Goal: Find specific page/section: Find specific page/section

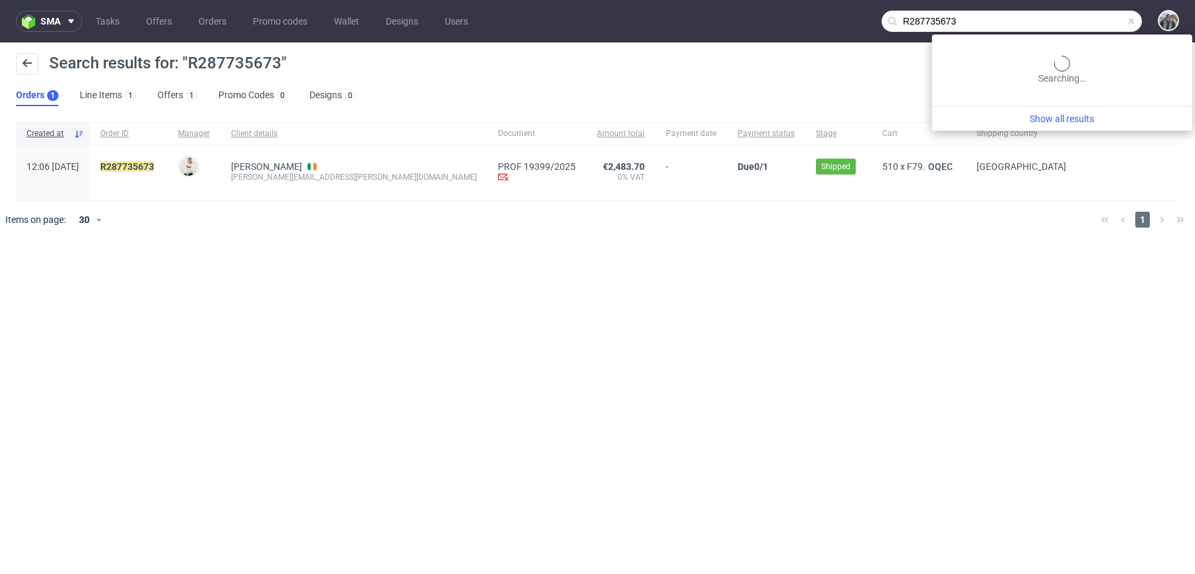
click at [1105, 25] on input "R287735673" at bounding box center [1011, 21] width 260 height 21
paste input "empatica"
type input "empatica"
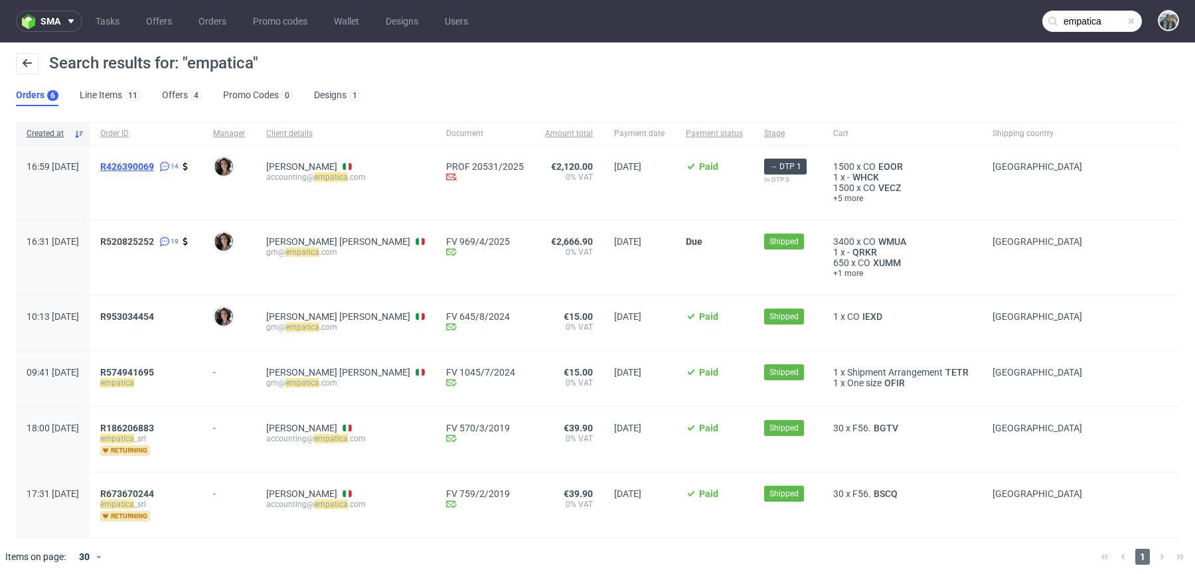
click at [154, 161] on span "R426390069" at bounding box center [127, 166] width 54 height 11
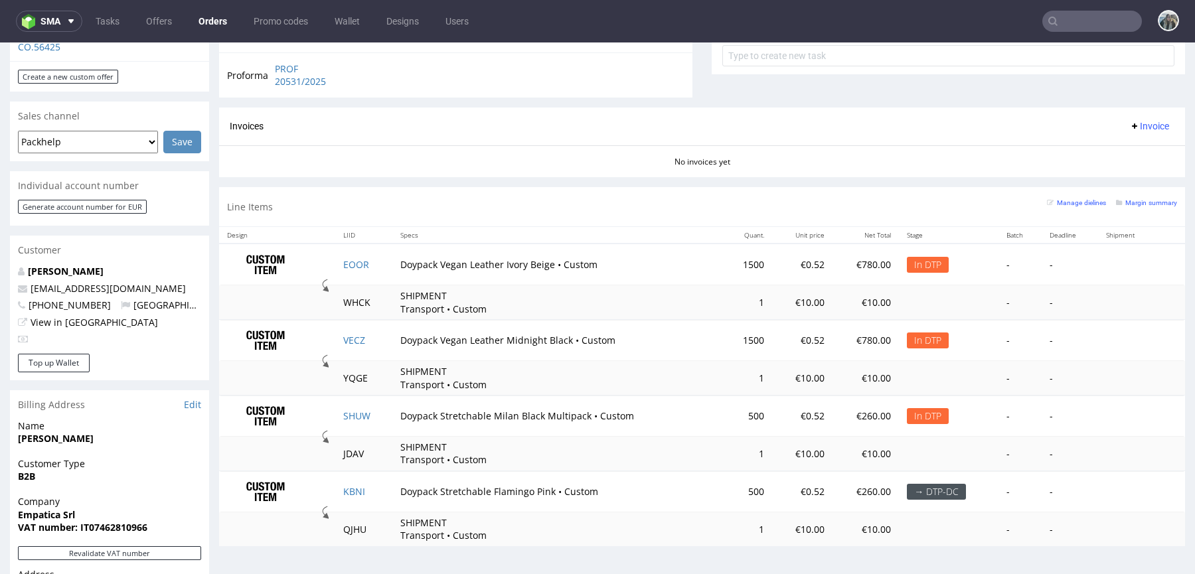
scroll to position [512, 0]
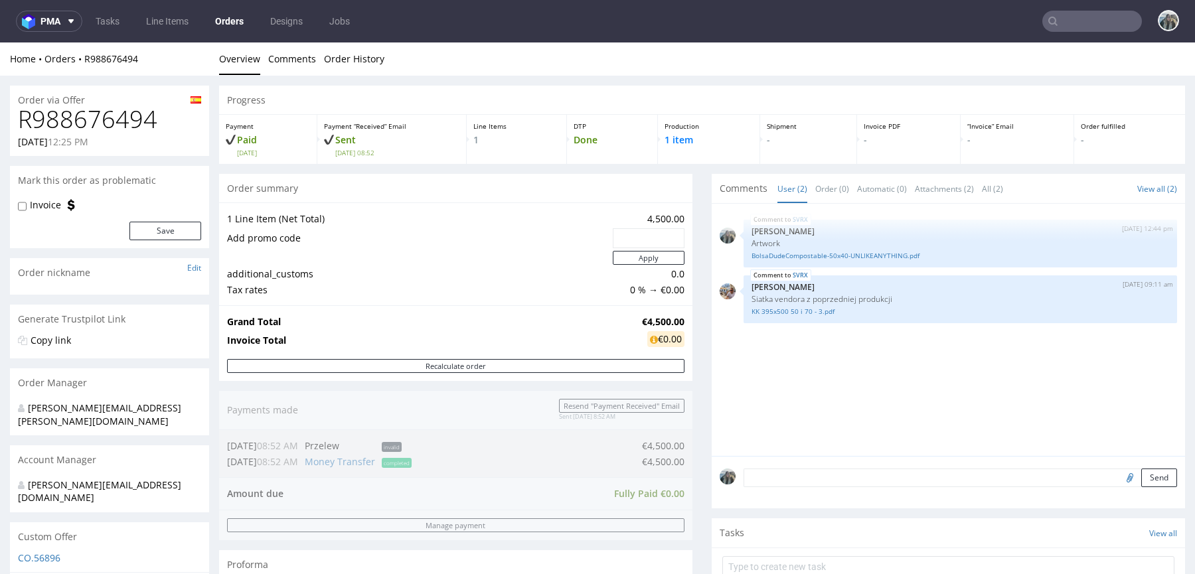
scroll to position [9, 0]
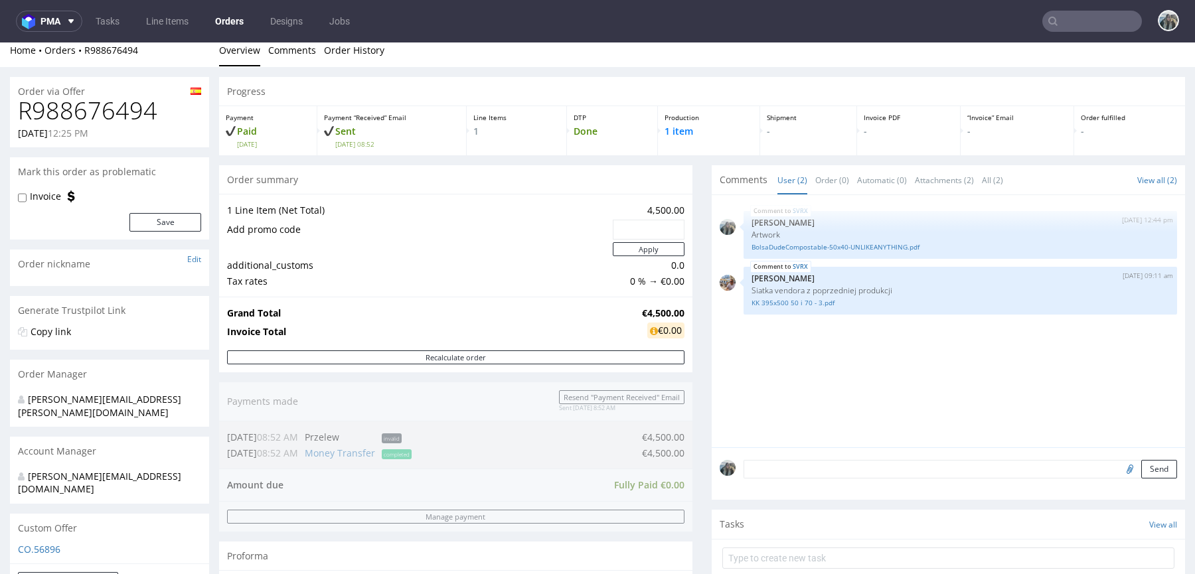
click at [93, 117] on h1 "R988676494" at bounding box center [109, 111] width 183 height 27
copy h1 "R988676494"
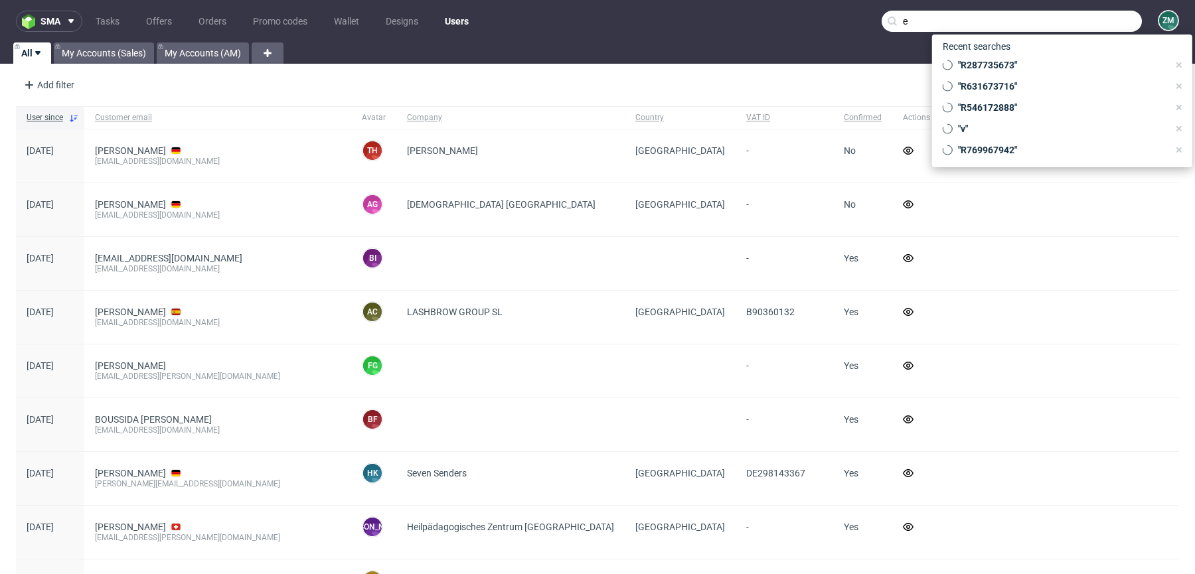
click at [1101, 20] on input "e" at bounding box center [1011, 21] width 260 height 21
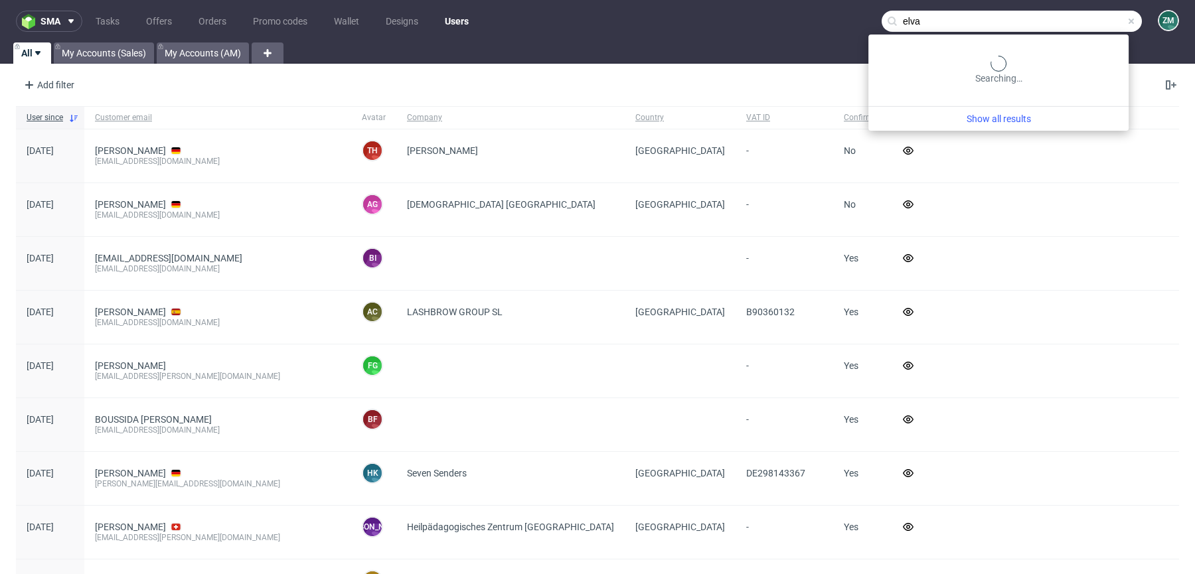
type input "elva"
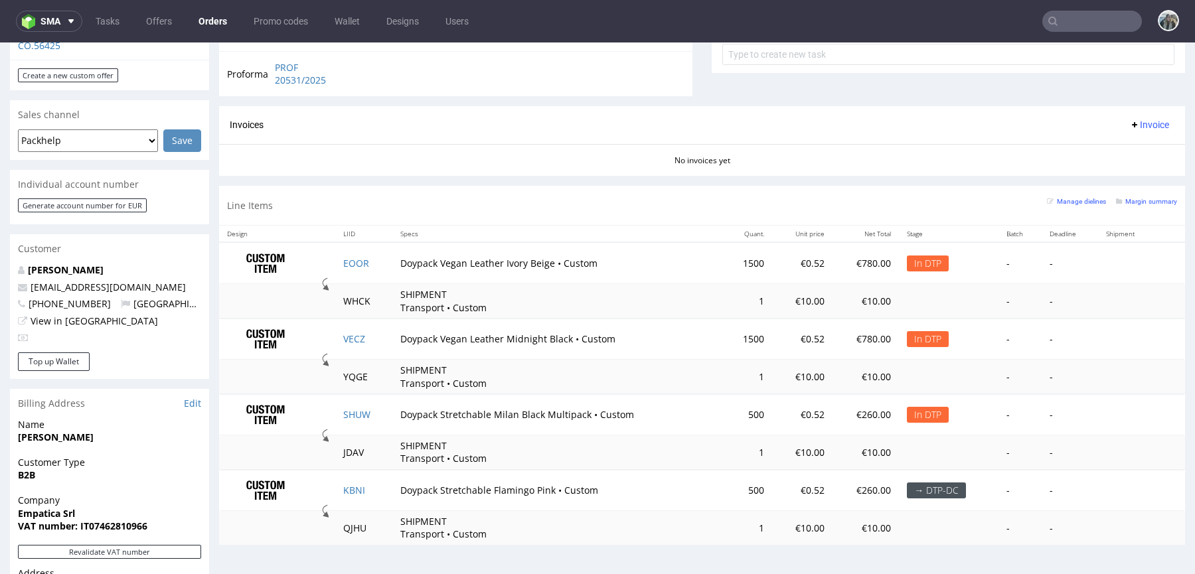
scroll to position [468, 0]
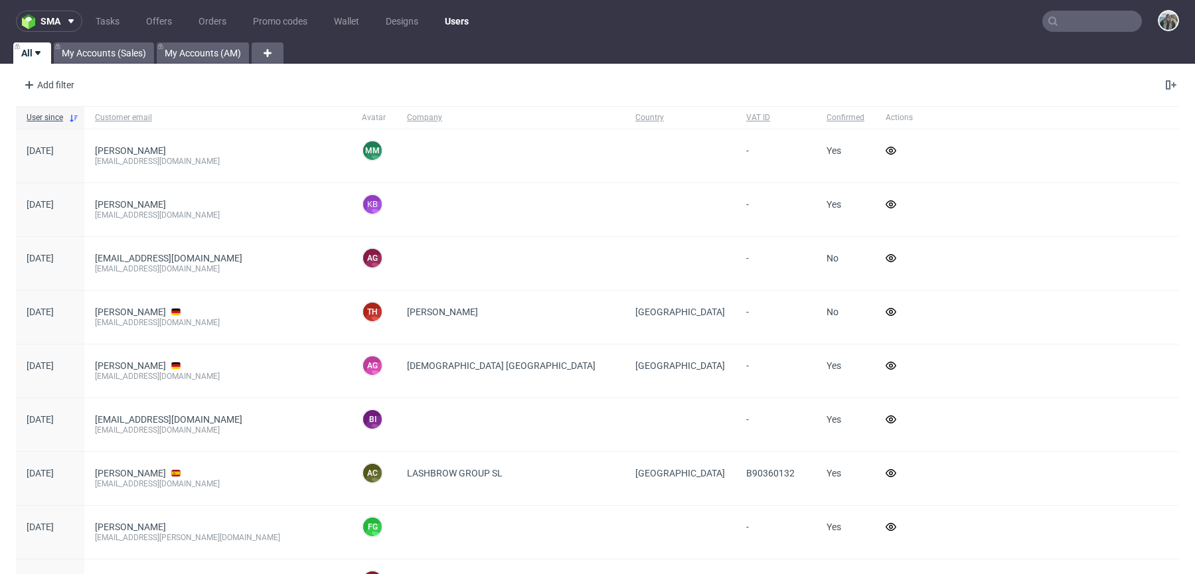
click at [1083, 9] on nav "sma Tasks Offers Orders Promo codes Wallet Designs Users" at bounding box center [597, 21] width 1195 height 42
click at [1086, 23] on input "text" at bounding box center [1092, 21] width 100 height 21
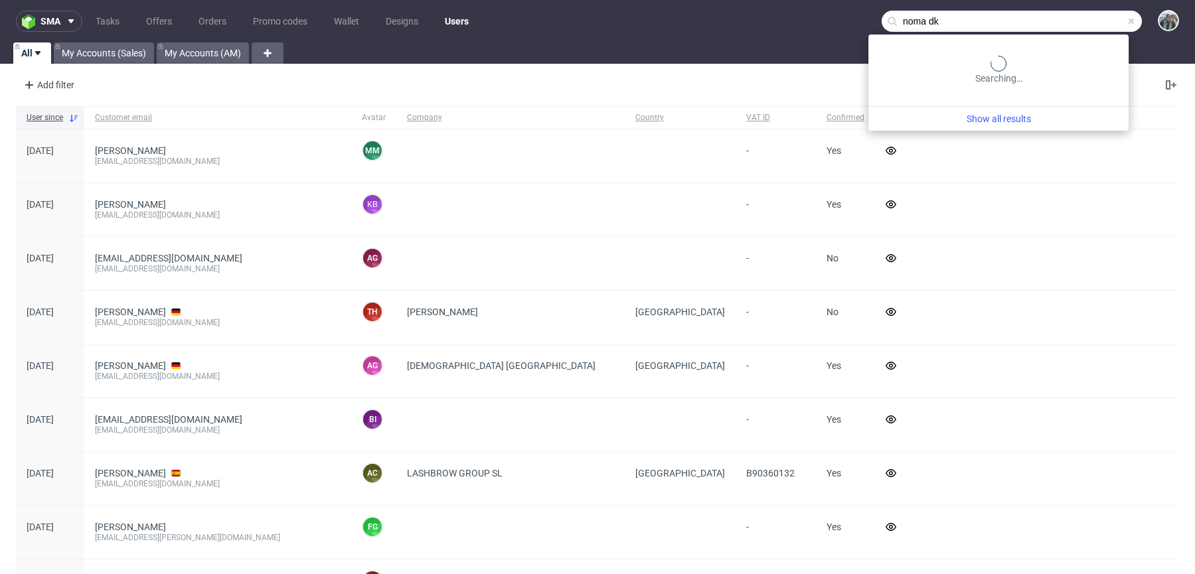
type input "noma dk"
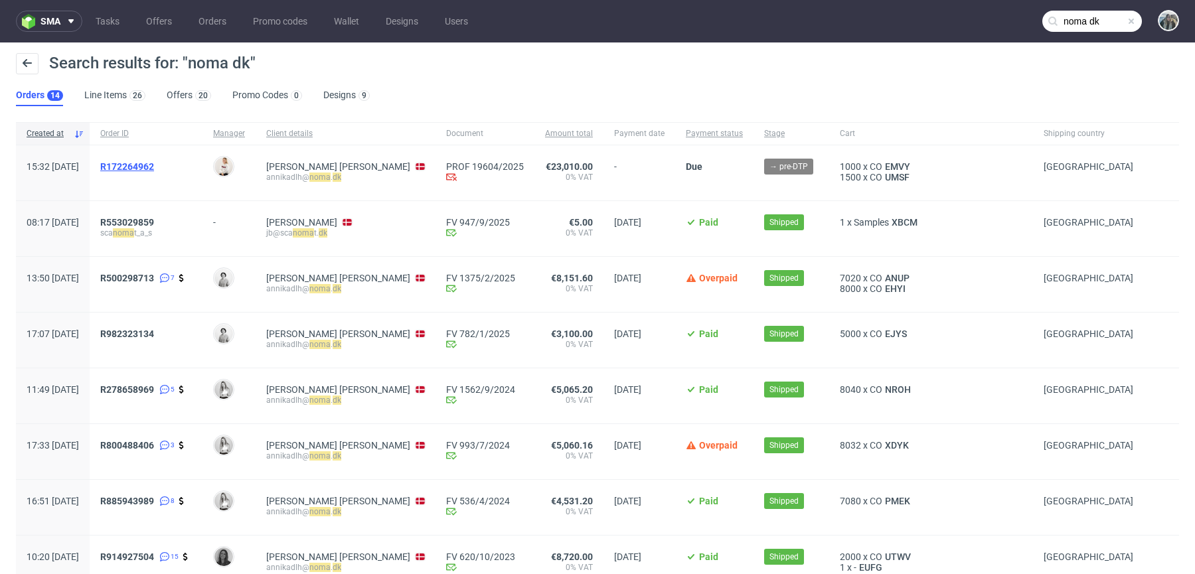
click at [154, 169] on span "R172264962" at bounding box center [127, 166] width 54 height 11
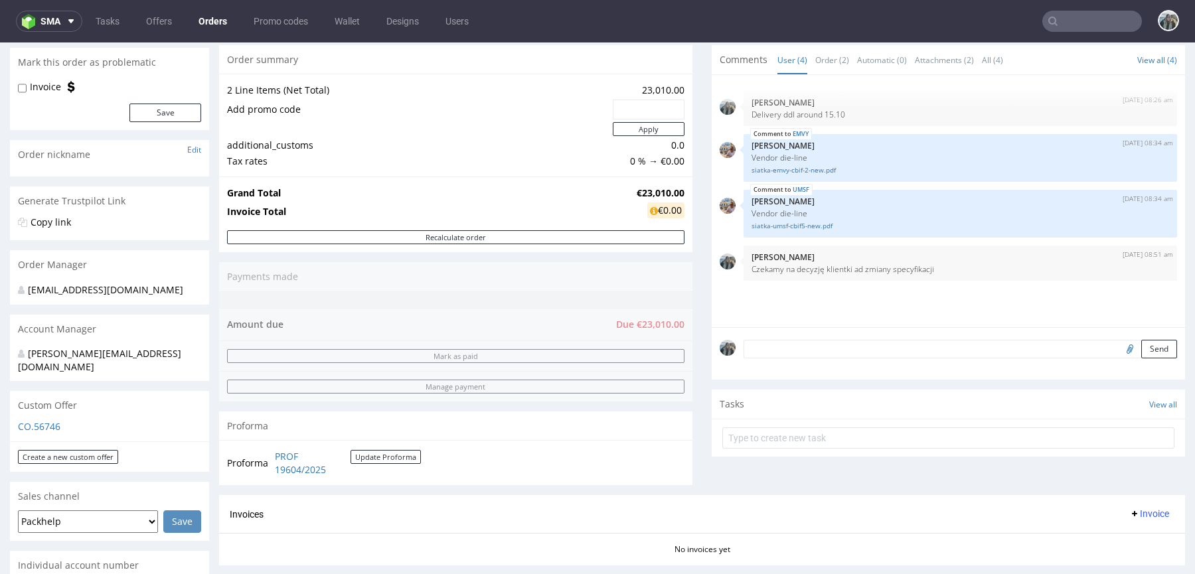
scroll to position [123, 0]
